Goal: Navigation & Orientation: Find specific page/section

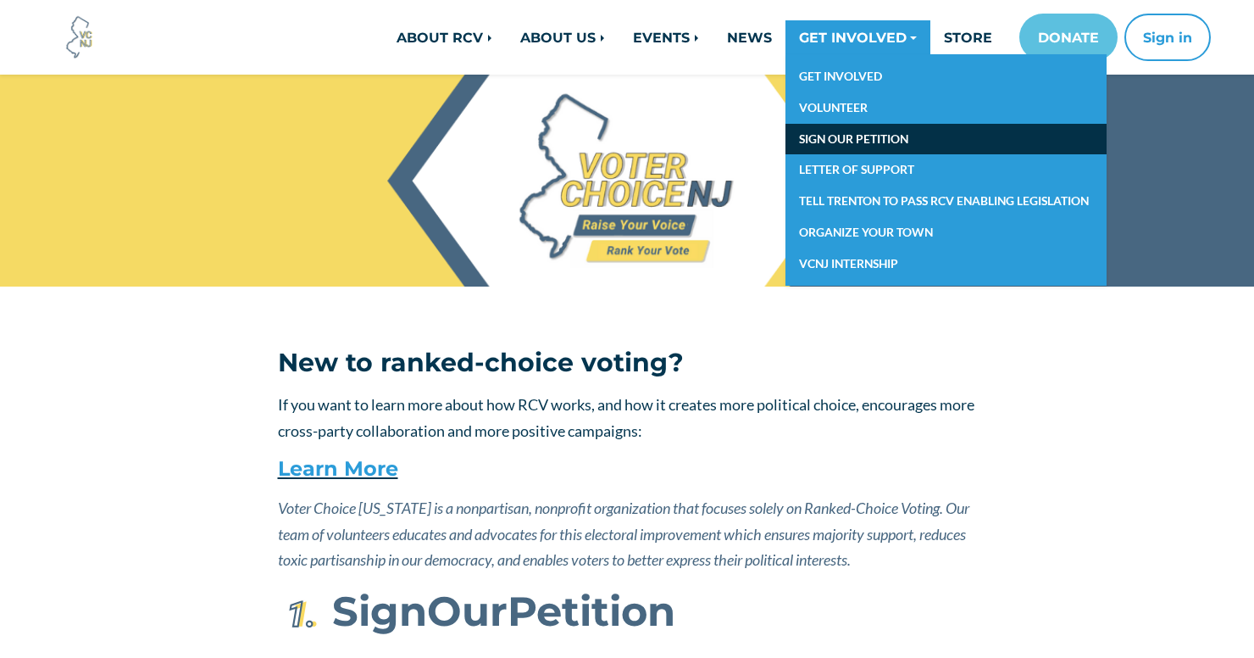
click at [861, 137] on link "SIGN OUR PETITION" at bounding box center [945, 139] width 321 height 31
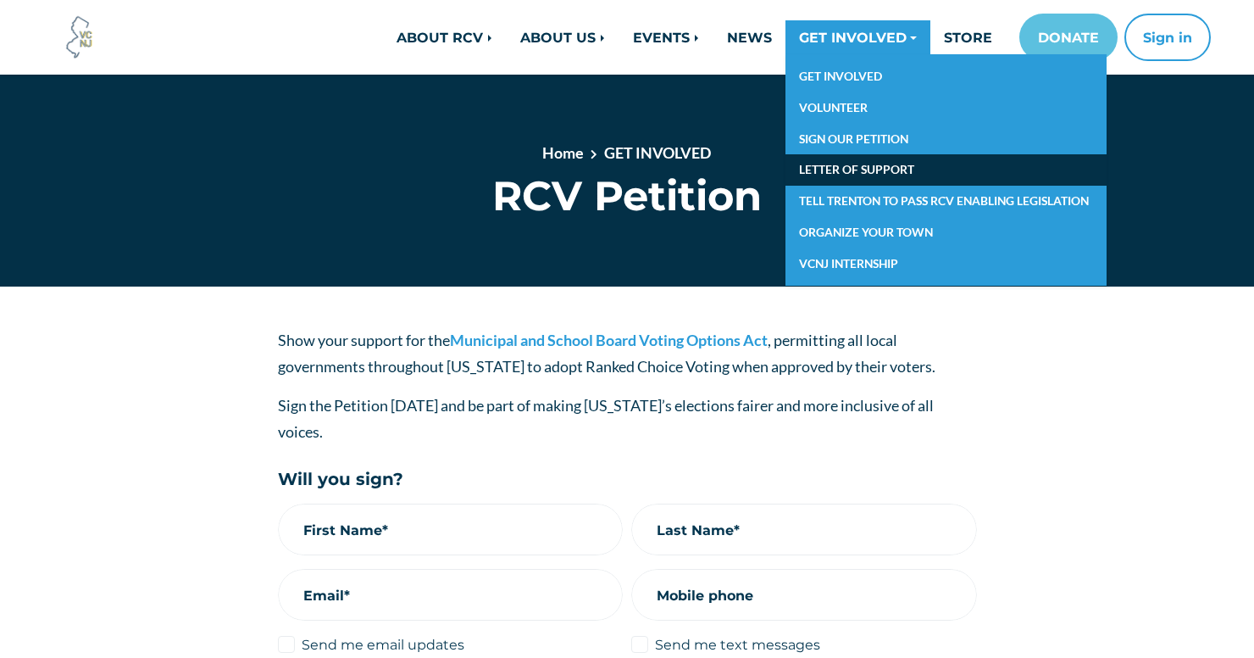
click at [871, 175] on link "LETTER OF SUPPORT" at bounding box center [945, 169] width 321 height 31
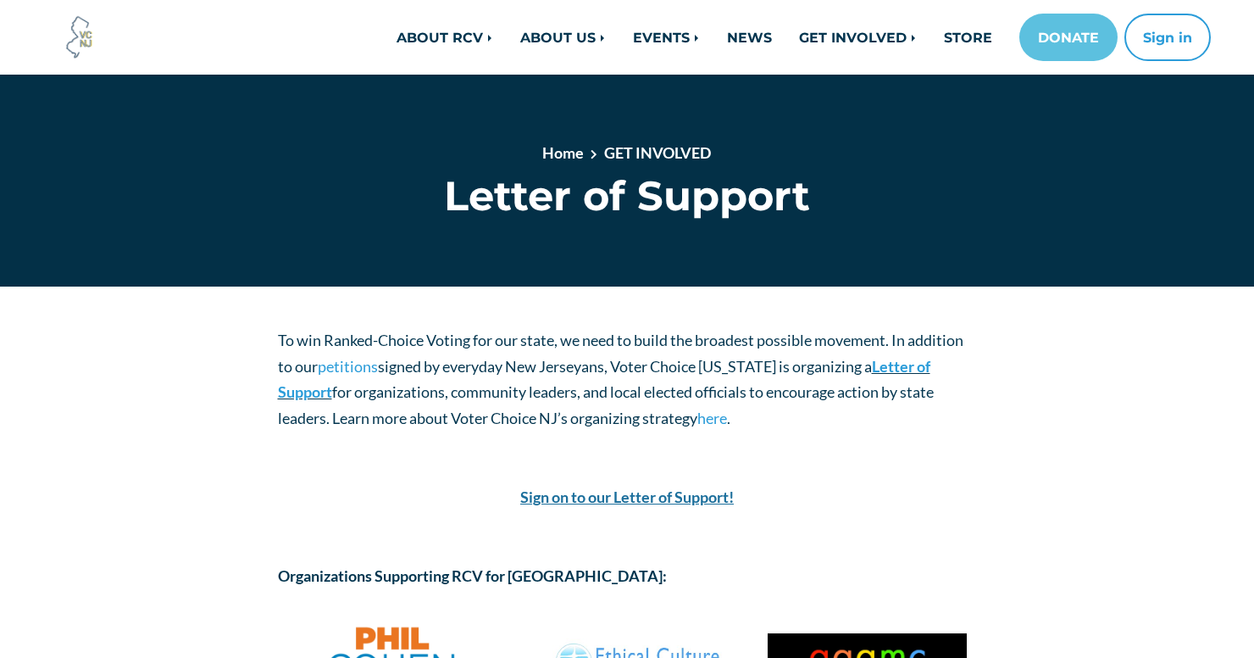
click at [654, 496] on strong "Sign on to our Letter of Support!" at bounding box center [627, 496] width 214 height 19
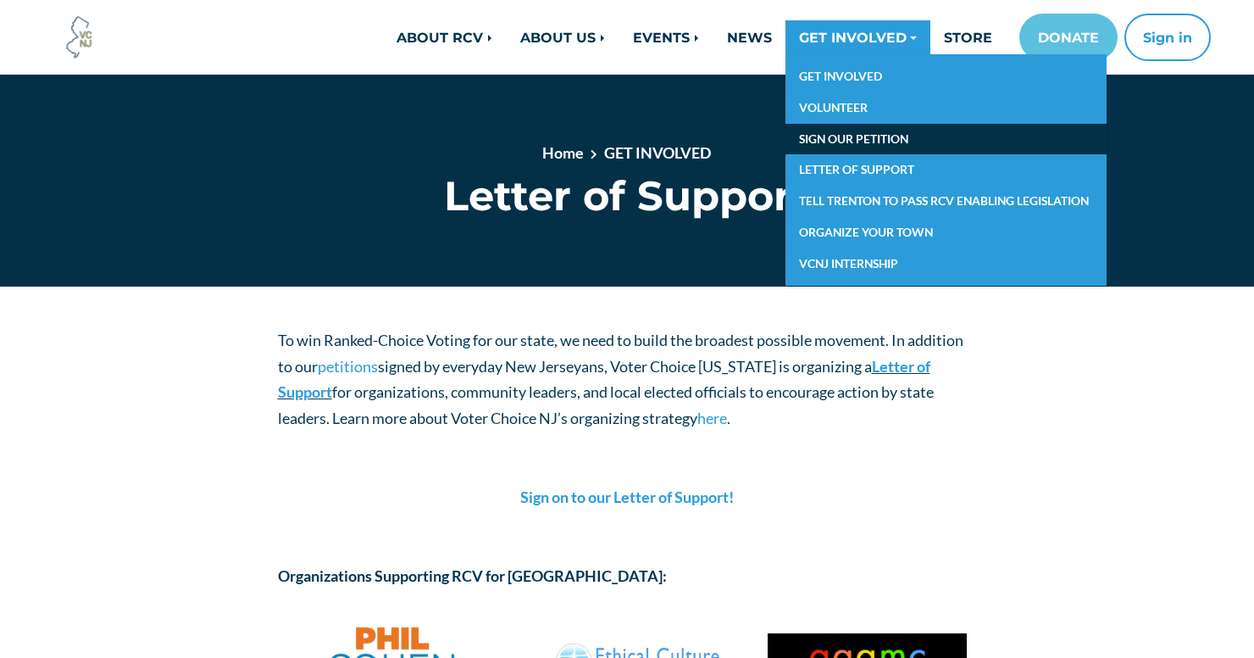
click at [852, 125] on link "SIGN OUR PETITION" at bounding box center [945, 139] width 321 height 31
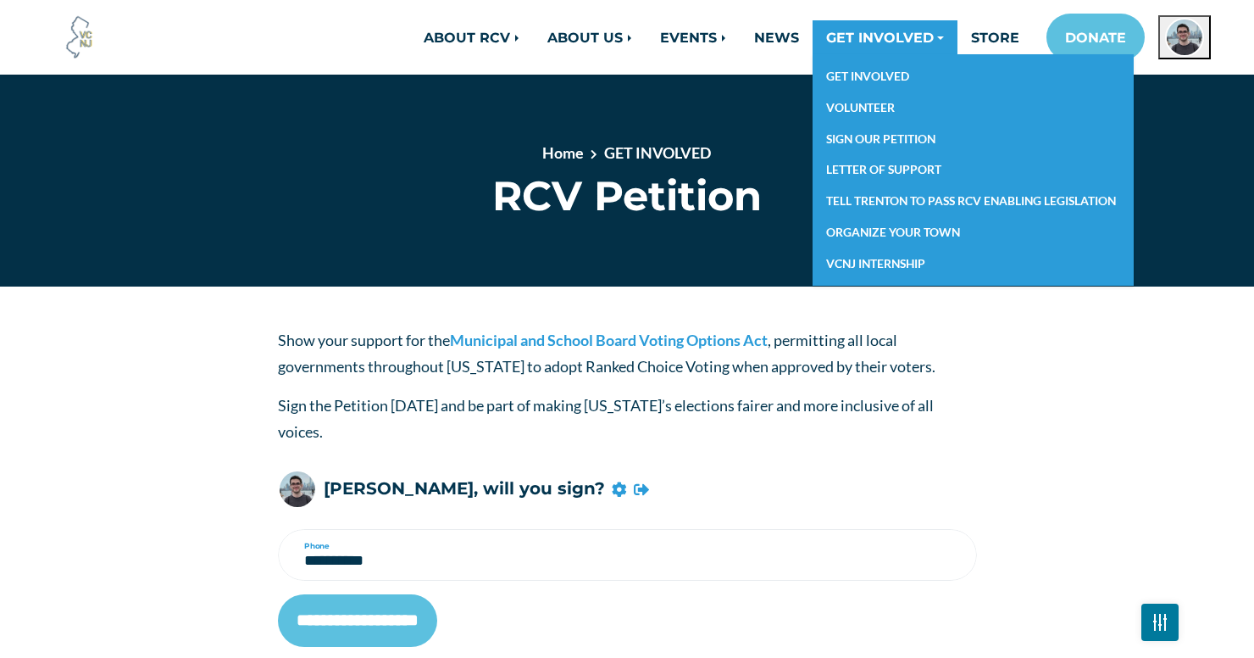
click at [888, 42] on link "GET INVOLVED" at bounding box center [885, 37] width 145 height 34
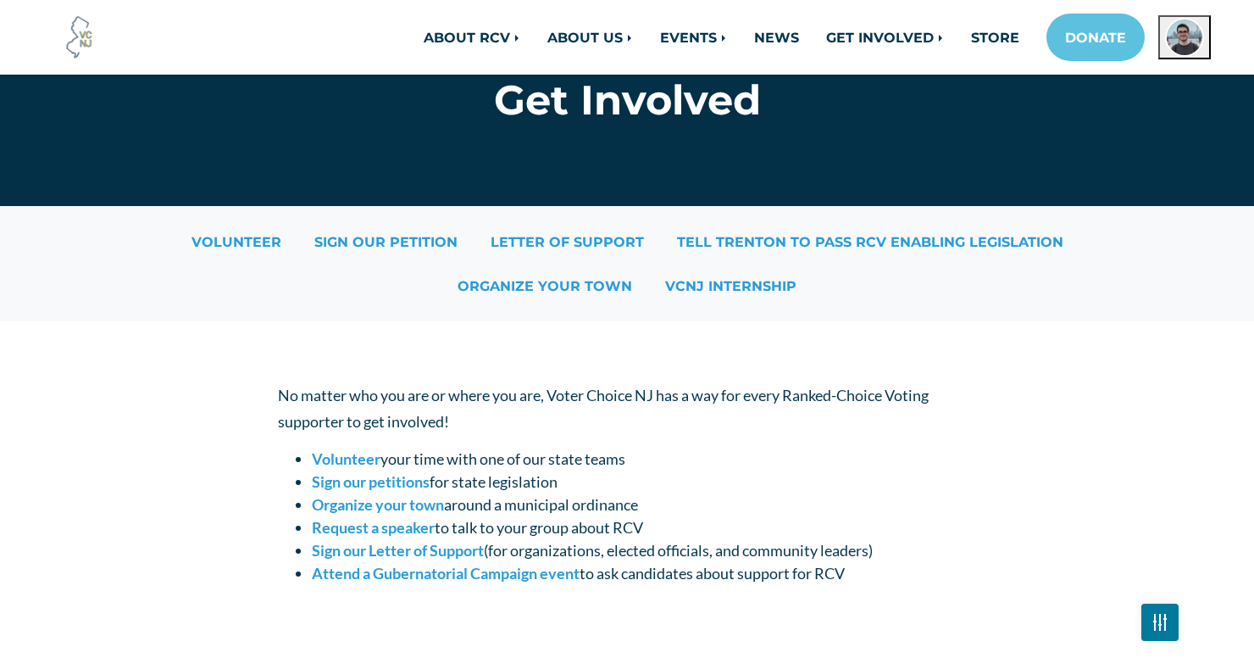
scroll to position [69, 0]
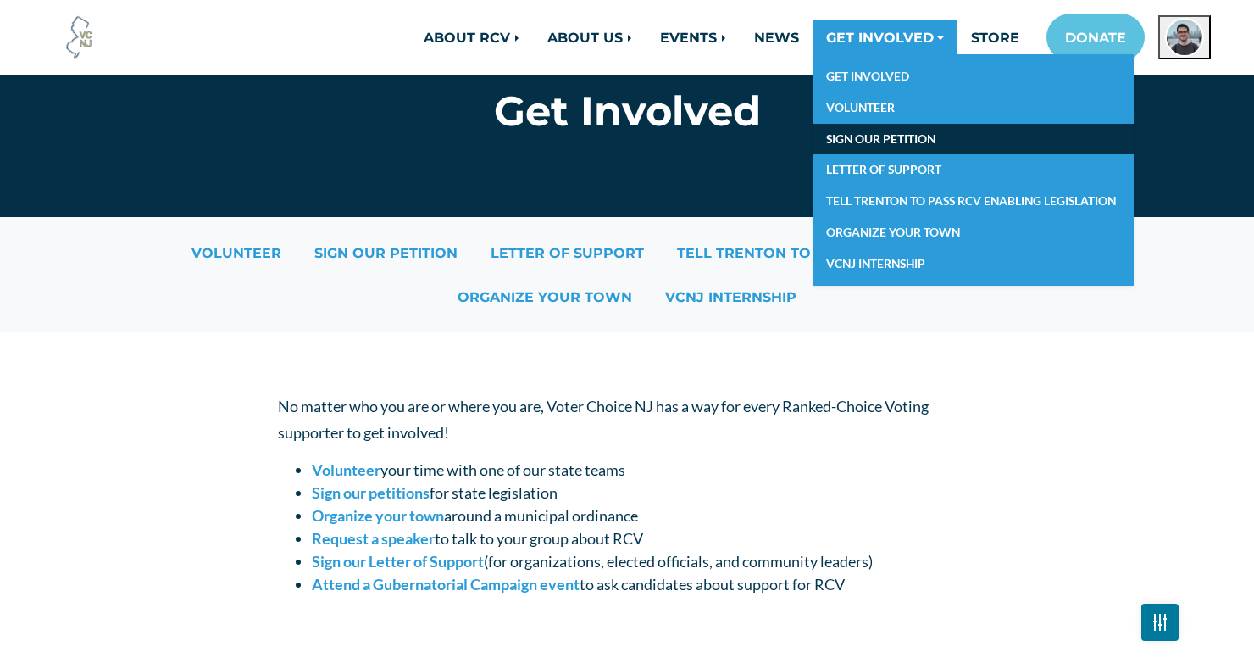
click at [879, 141] on link "SIGN OUR PETITION" at bounding box center [973, 139] width 321 height 31
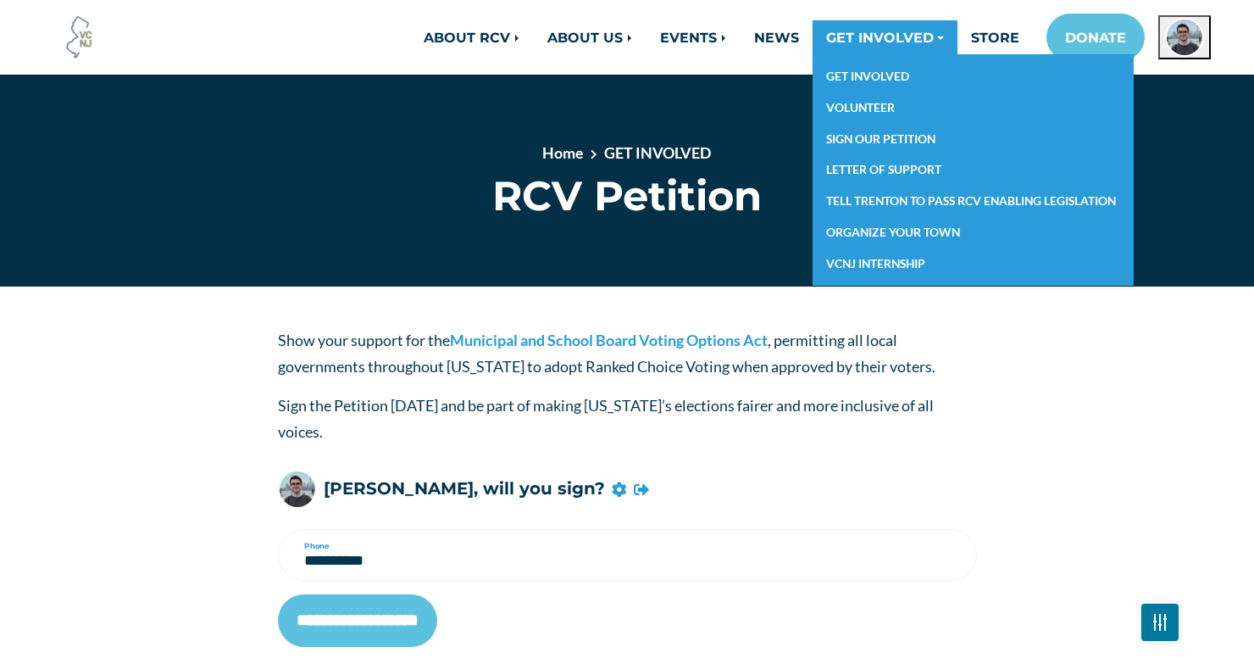
click at [864, 32] on link "GET INVOLVED" at bounding box center [885, 37] width 145 height 34
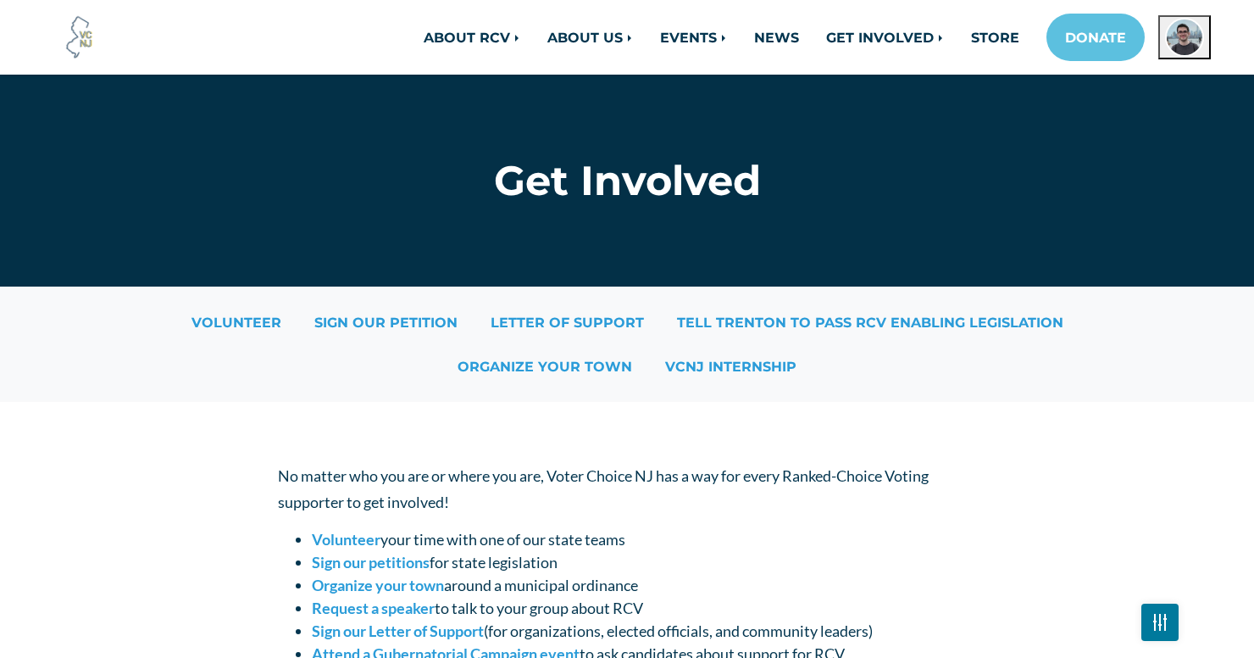
click at [75, 36] on img at bounding box center [80, 37] width 46 height 46
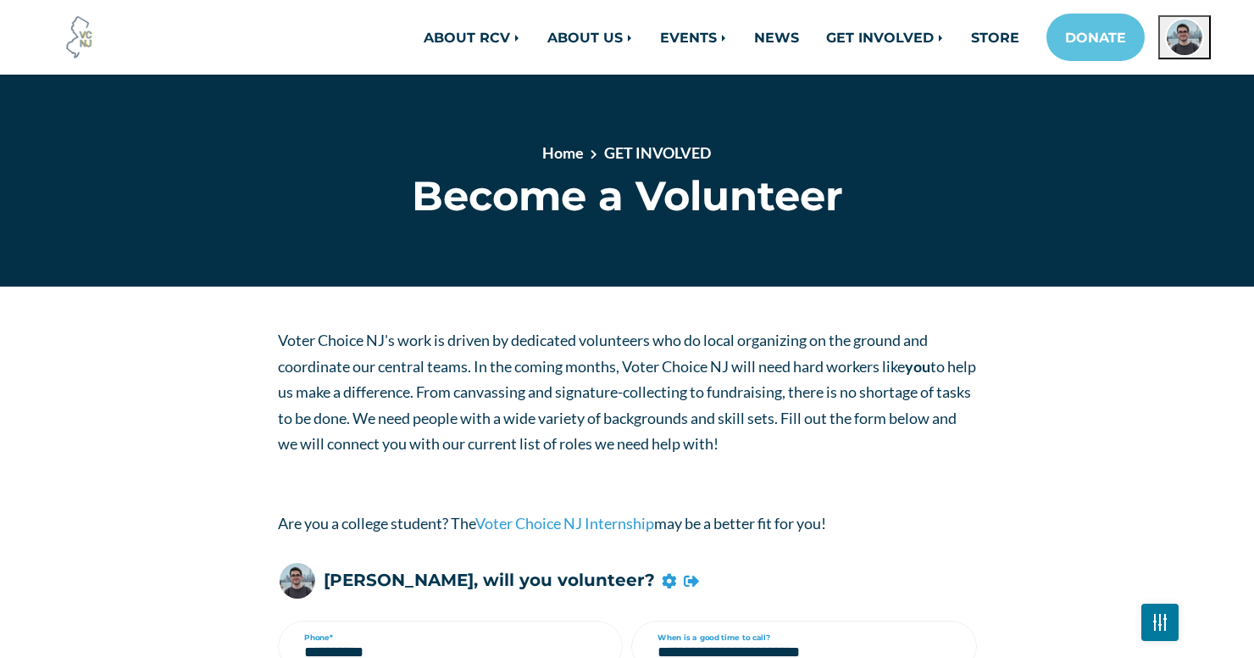
click at [70, 36] on img at bounding box center [80, 37] width 46 height 46
